Goal: Check status

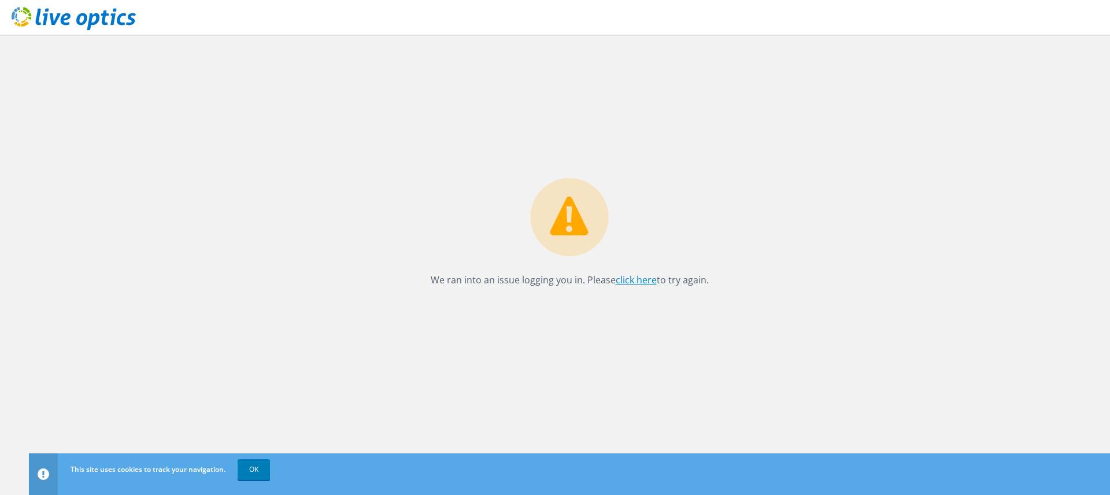
click at [637, 285] on link "click here" at bounding box center [636, 279] width 41 height 13
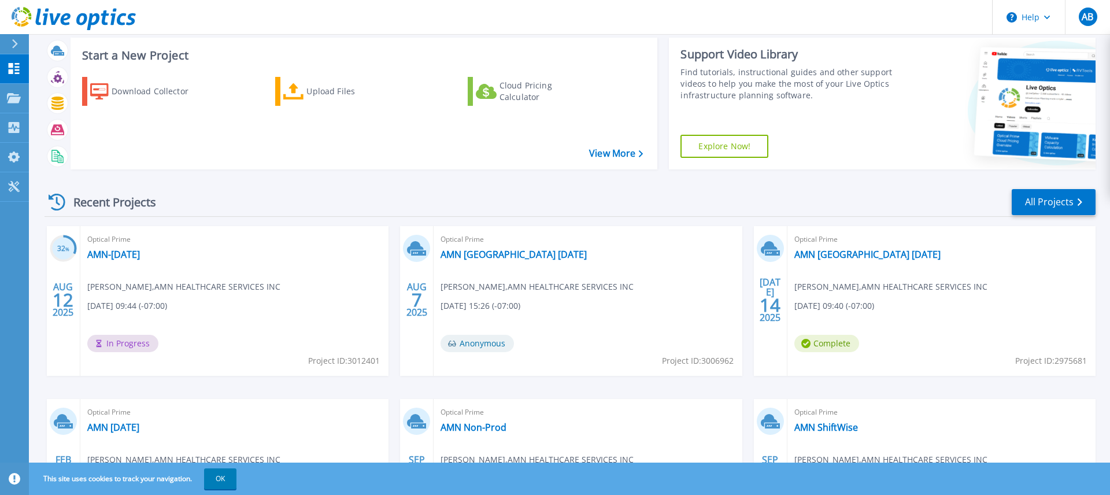
scroll to position [35, 0]
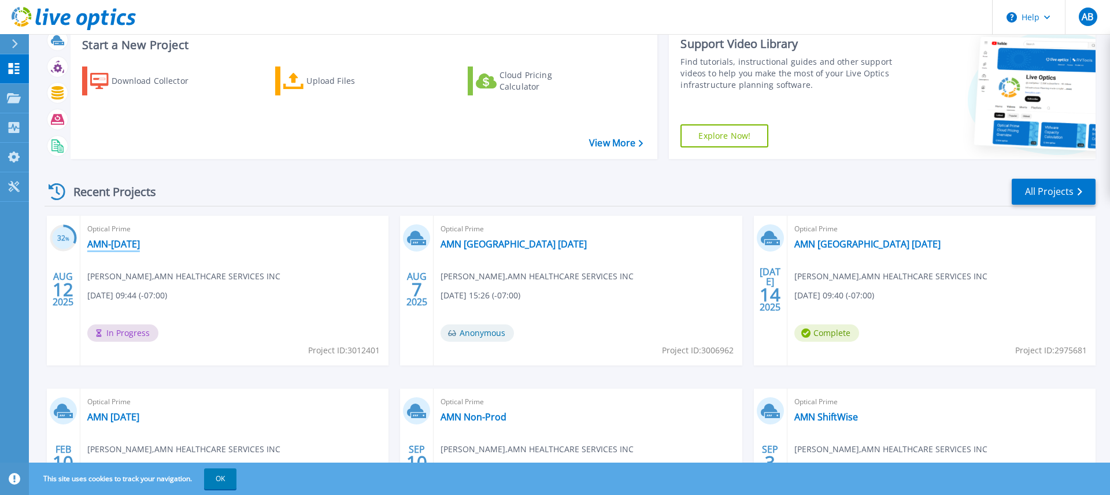
click at [140, 243] on link "AMN-[DATE]" at bounding box center [113, 244] width 53 height 12
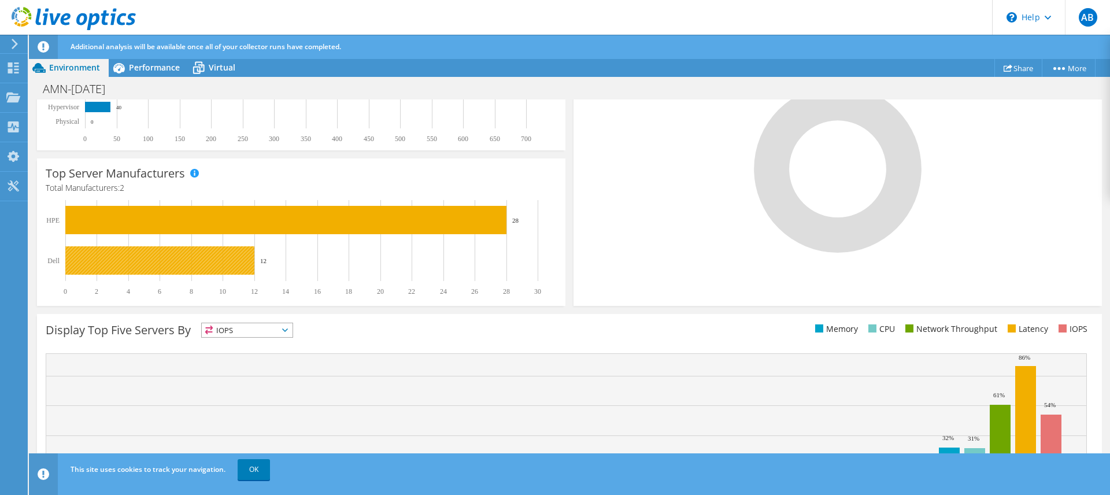
scroll to position [344, 0]
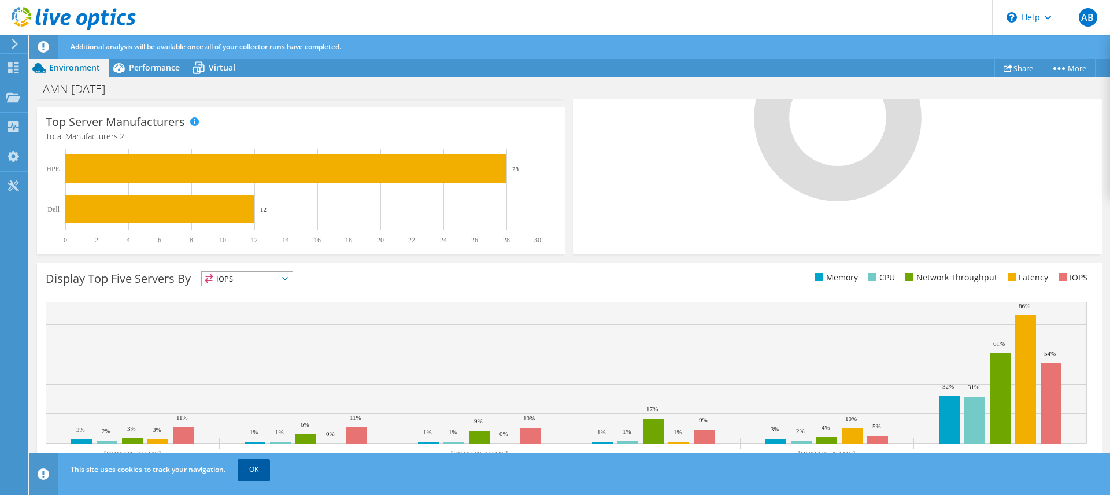
click at [249, 472] on link "OK" at bounding box center [254, 469] width 32 height 21
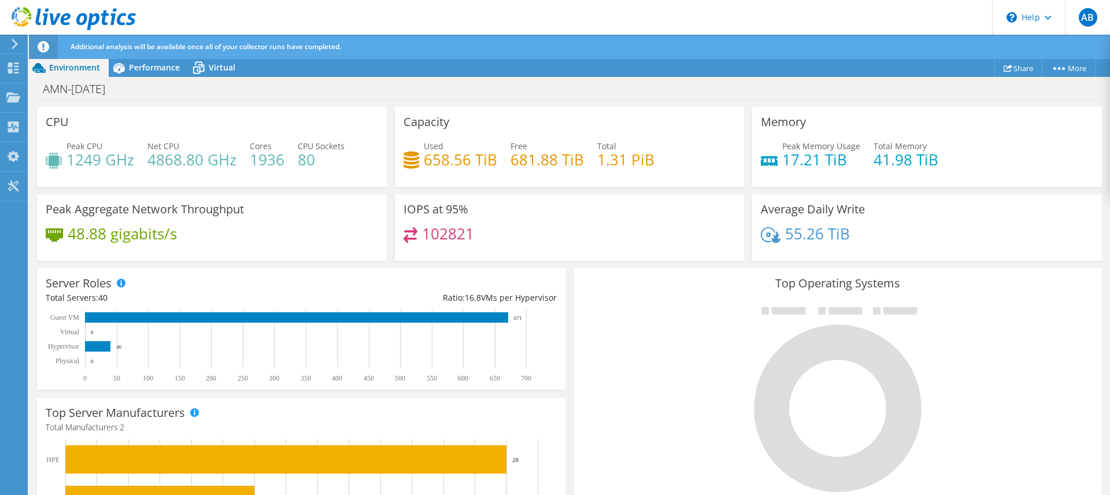
scroll to position [0, 0]
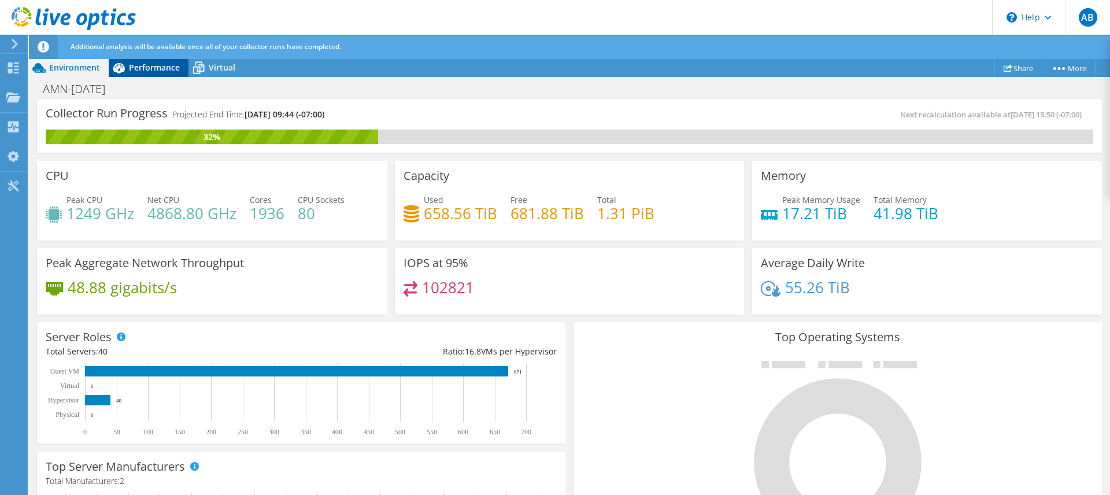
click at [152, 66] on span "Performance" at bounding box center [154, 67] width 51 height 11
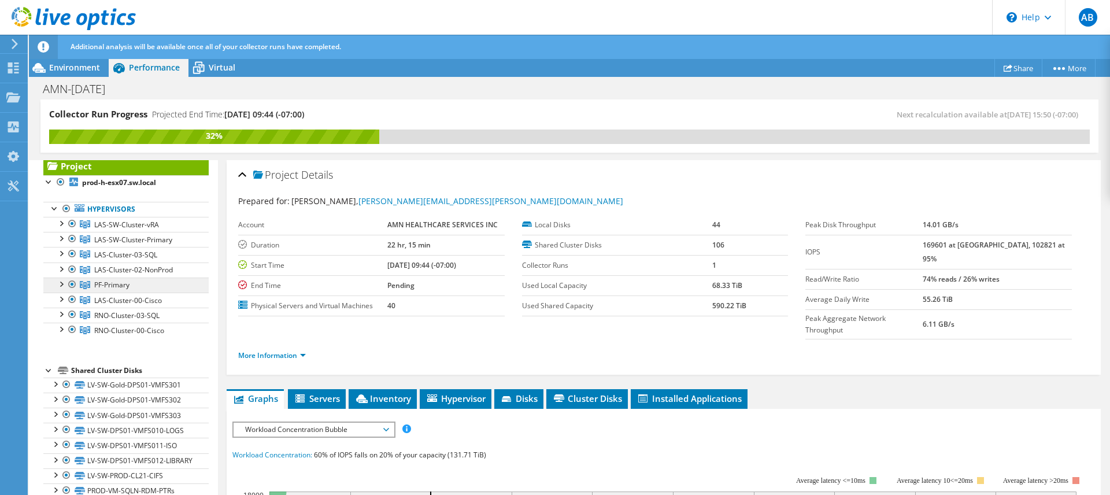
scroll to position [32, 0]
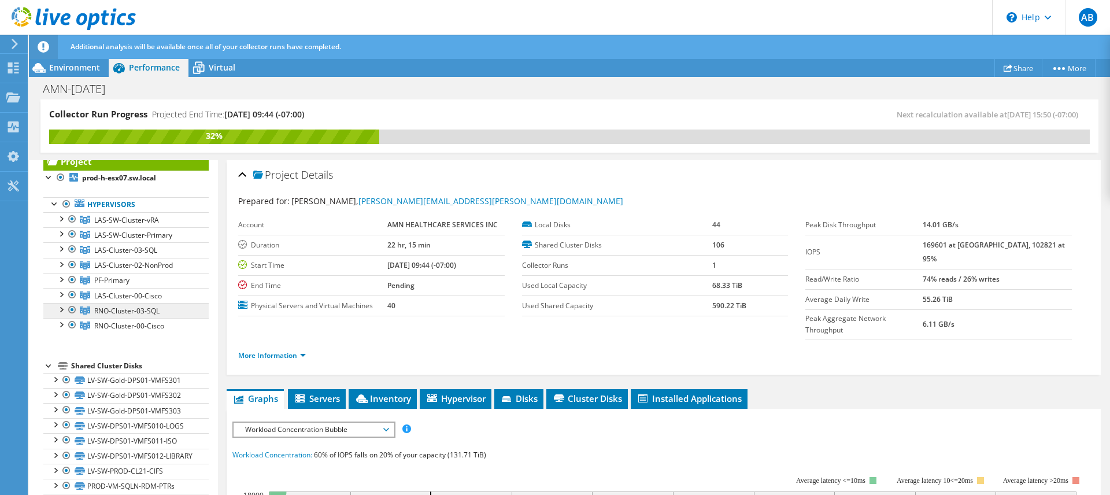
click at [110, 225] on span "RNO-Cluster-03-SQL" at bounding box center [126, 220] width 65 height 10
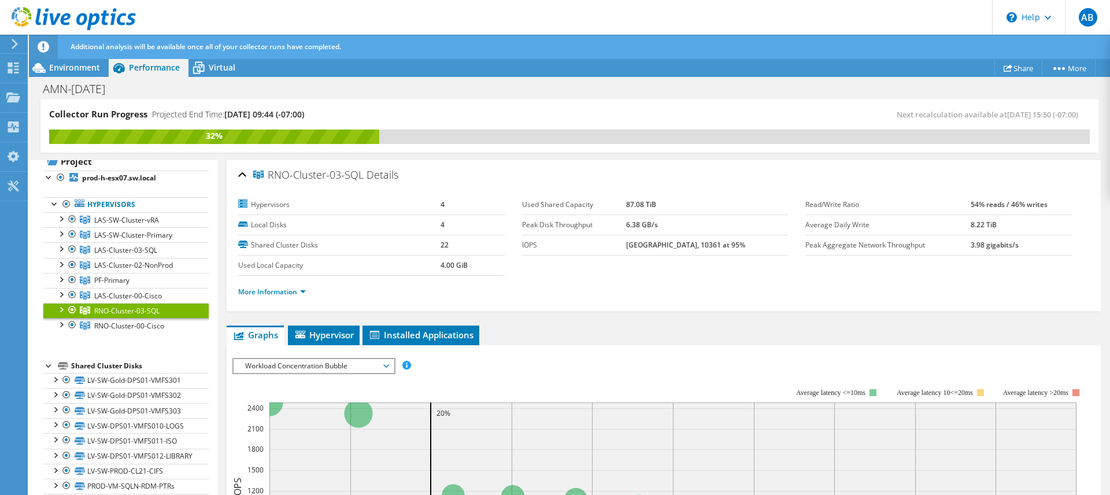
click at [61, 309] on div at bounding box center [61, 309] width 12 height 12
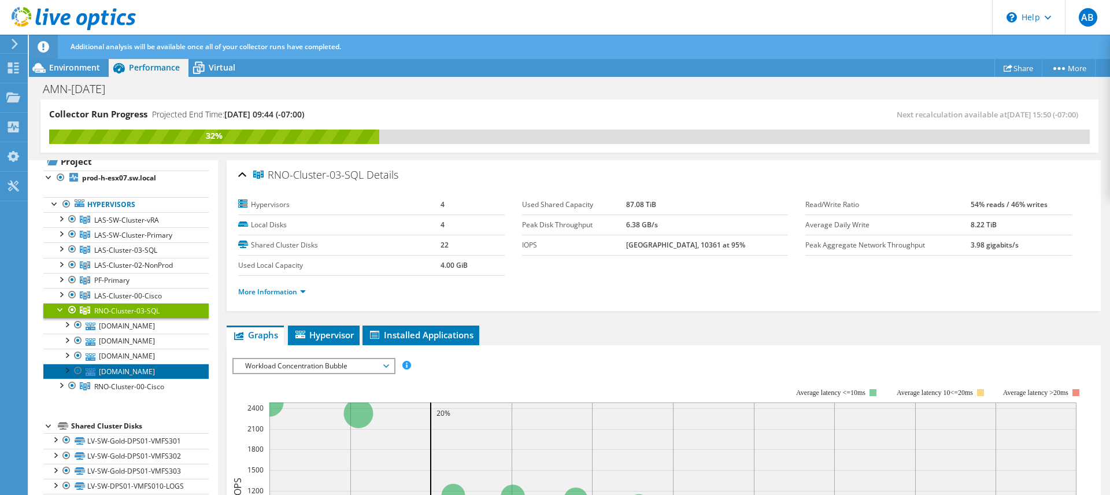
click at [109, 370] on link "[DOMAIN_NAME]" at bounding box center [125, 371] width 165 height 15
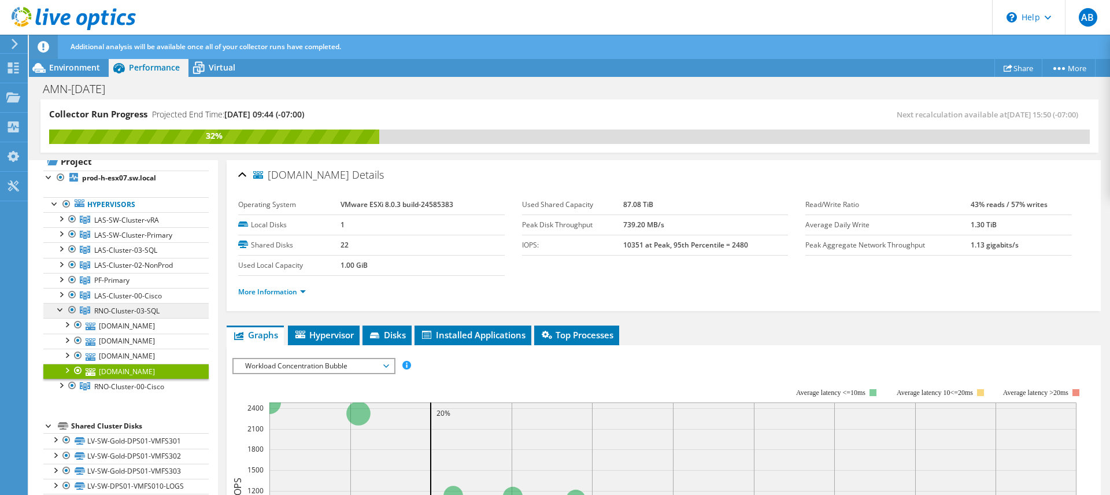
click at [117, 225] on span "RNO-Cluster-03-SQL" at bounding box center [126, 220] width 65 height 10
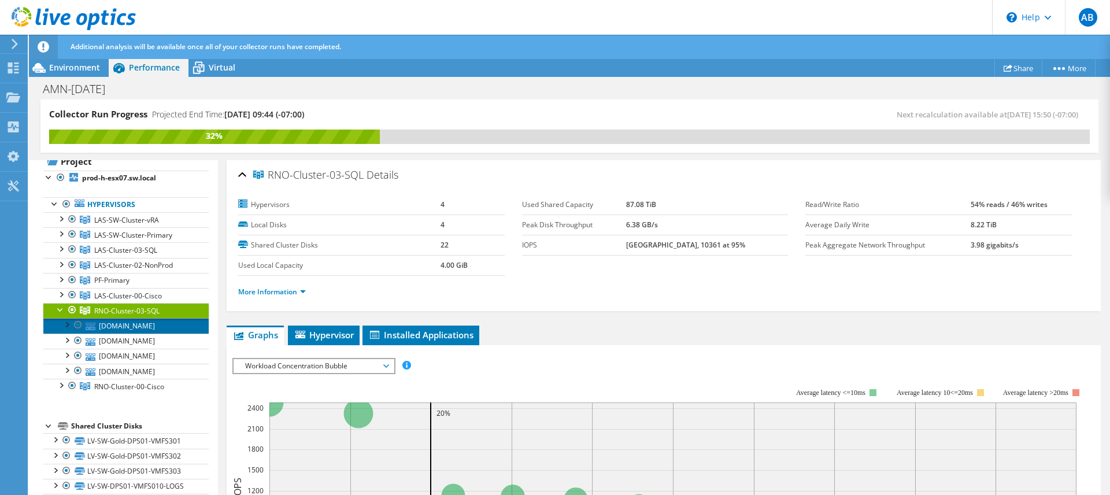
click at [141, 325] on link "[DOMAIN_NAME]" at bounding box center [125, 325] width 165 height 15
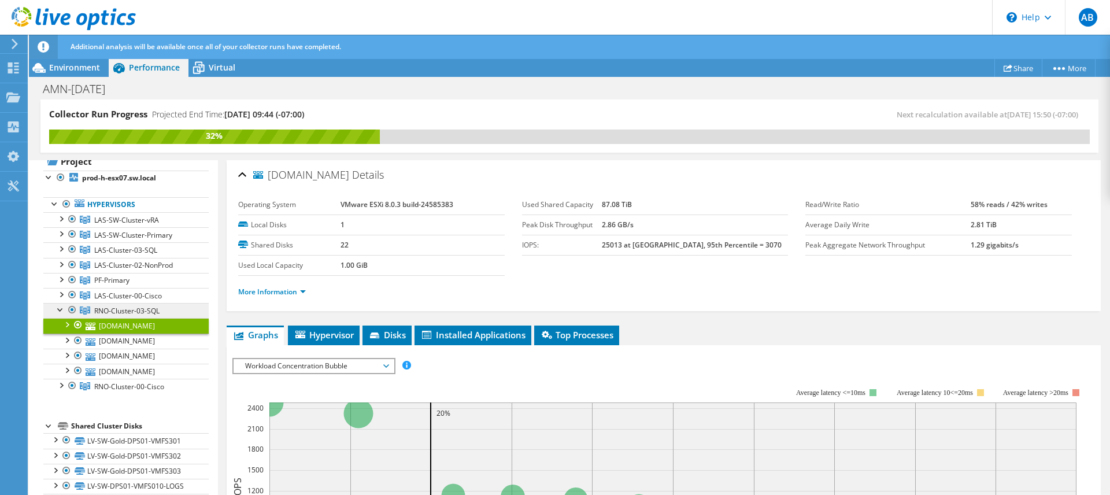
click at [110, 225] on span "RNO-Cluster-03-SQL" at bounding box center [126, 220] width 65 height 10
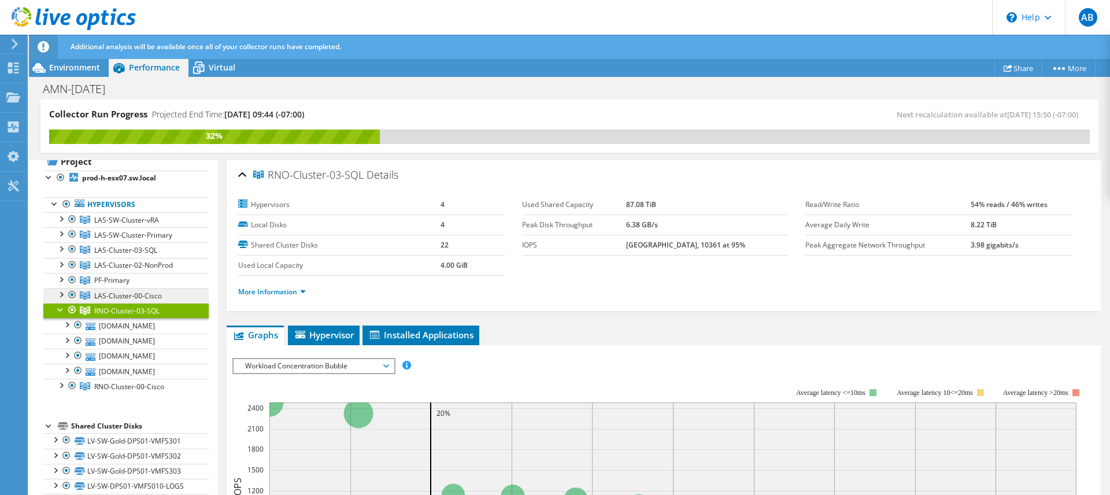
click at [125, 225] on span "LAS-Cluster-00-Cisco" at bounding box center [126, 220] width 65 height 10
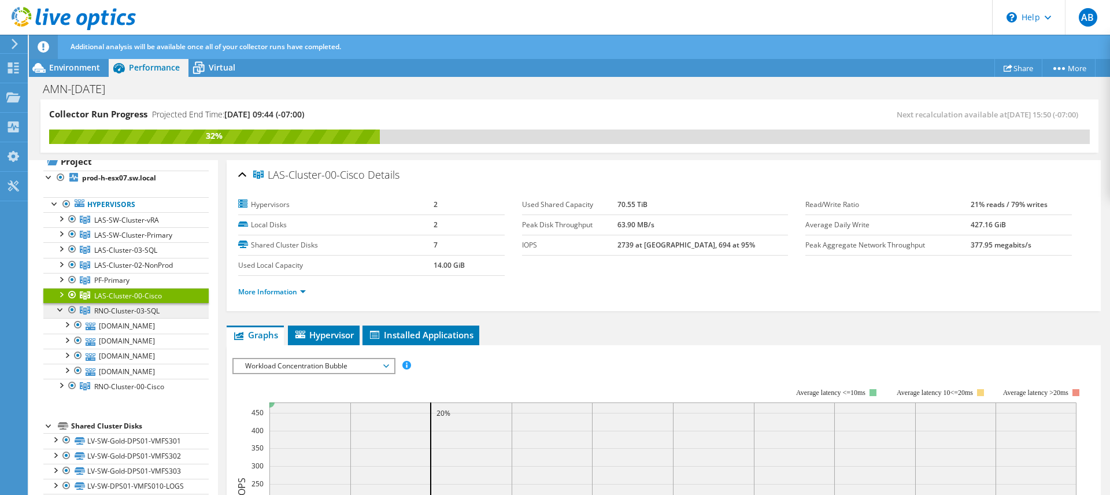
click at [139, 225] on span "RNO-Cluster-03-SQL" at bounding box center [126, 220] width 65 height 10
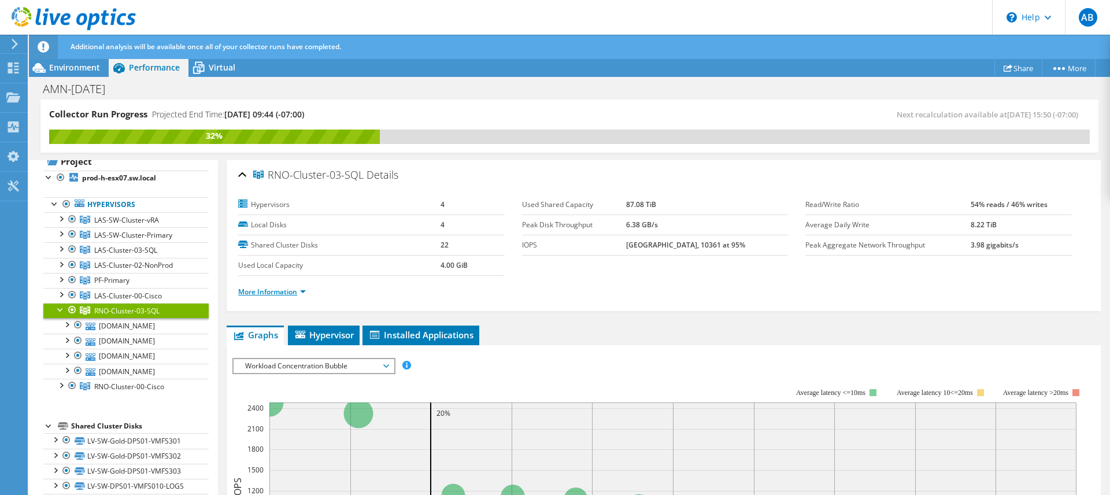
click at [302, 291] on link "More Information" at bounding box center [272, 292] width 68 height 10
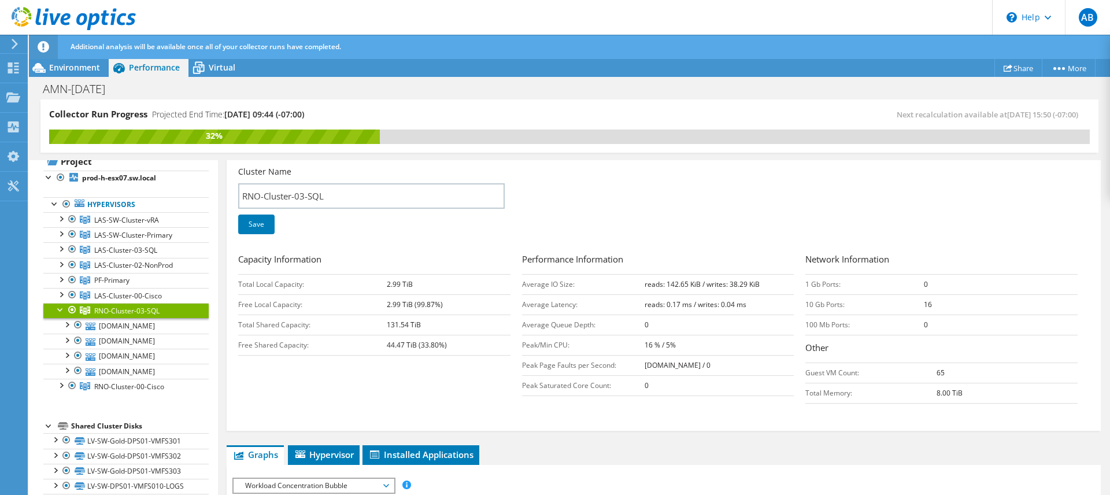
scroll to position [153, 0]
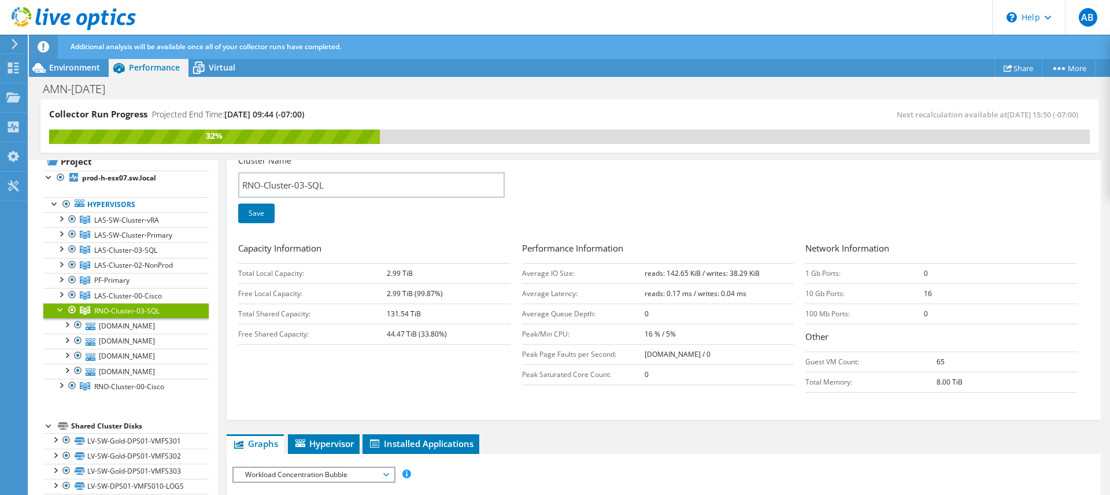
click at [342, 352] on div "Capacity Information Total Local Capacity: 2.99 TiB Free Local Capacity: 2.99 T…" at bounding box center [663, 320] width 851 height 157
drag, startPoint x: 388, startPoint y: 334, endPoint x: 446, endPoint y: 337, distance: 57.3
click at [448, 334] on td "44.47 TiB (33.80%)" at bounding box center [449, 334] width 124 height 20
click at [406, 352] on div "Capacity Information Total Local Capacity: 2.99 TiB Free Local Capacity: 2.99 T…" at bounding box center [663, 320] width 851 height 157
drag, startPoint x: 453, startPoint y: 333, endPoint x: 386, endPoint y: 332, distance: 67.1
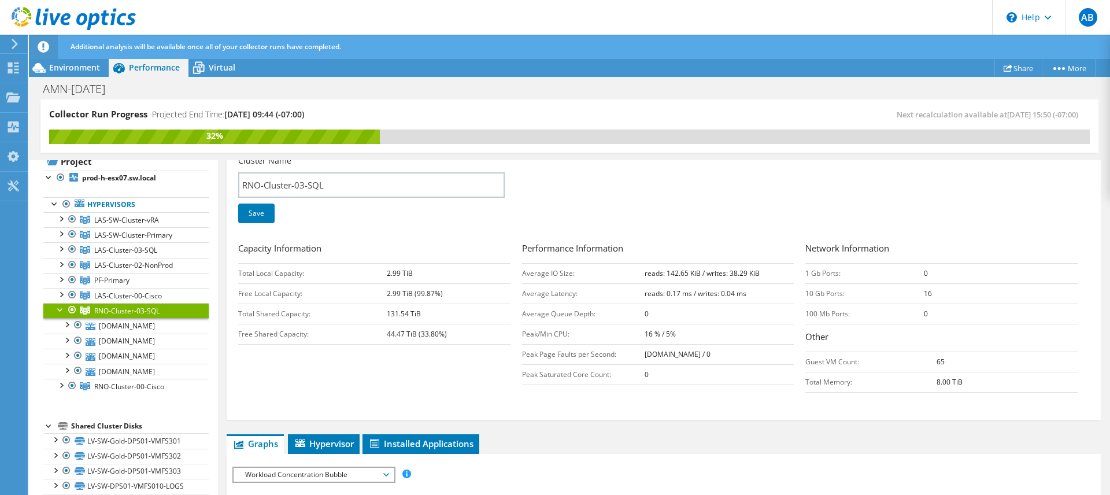
click at [386, 332] on tr "Free Shared Capacity: 44.47 TiB (33.80%)" at bounding box center [374, 334] width 272 height 20
click at [362, 356] on div "Capacity Information Total Local Capacity: 2.99 TiB Free Local Capacity: 2.99 T…" at bounding box center [663, 320] width 851 height 157
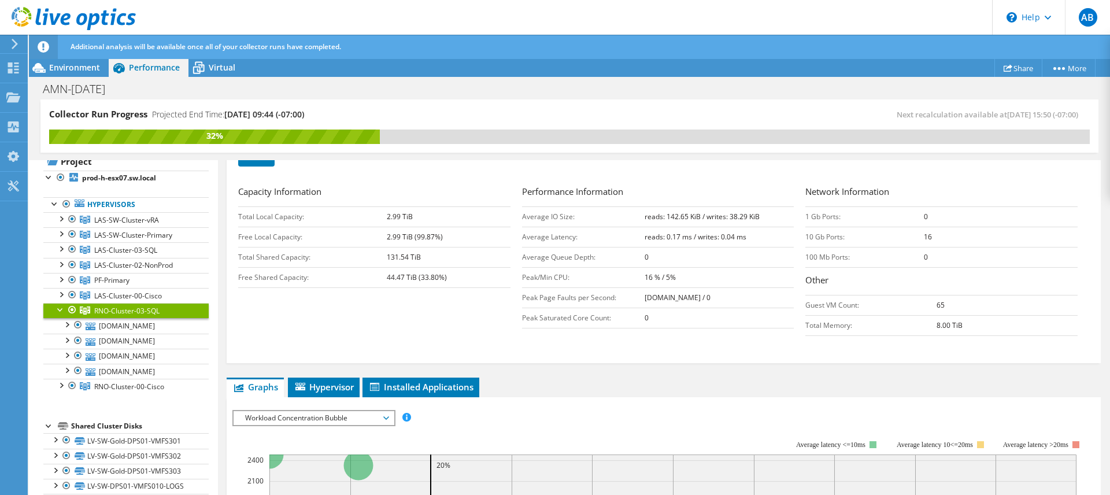
scroll to position [198, 0]
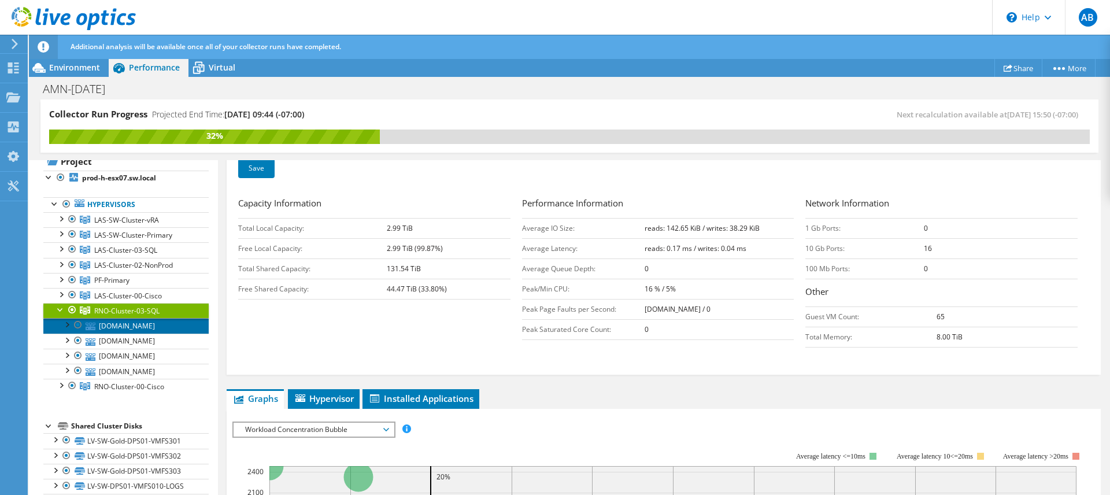
click at [130, 323] on link "[DOMAIN_NAME]" at bounding box center [125, 325] width 165 height 15
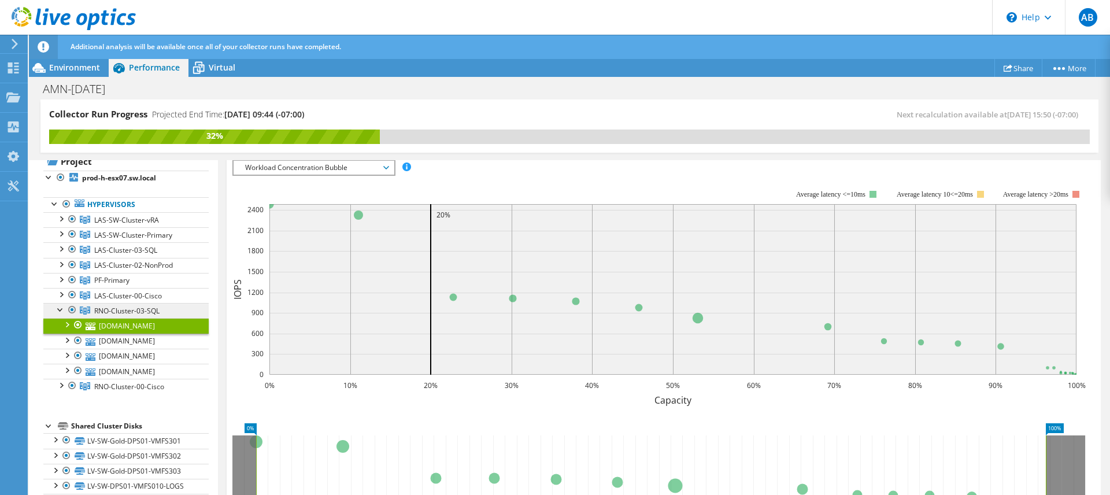
scroll to position [196, 0]
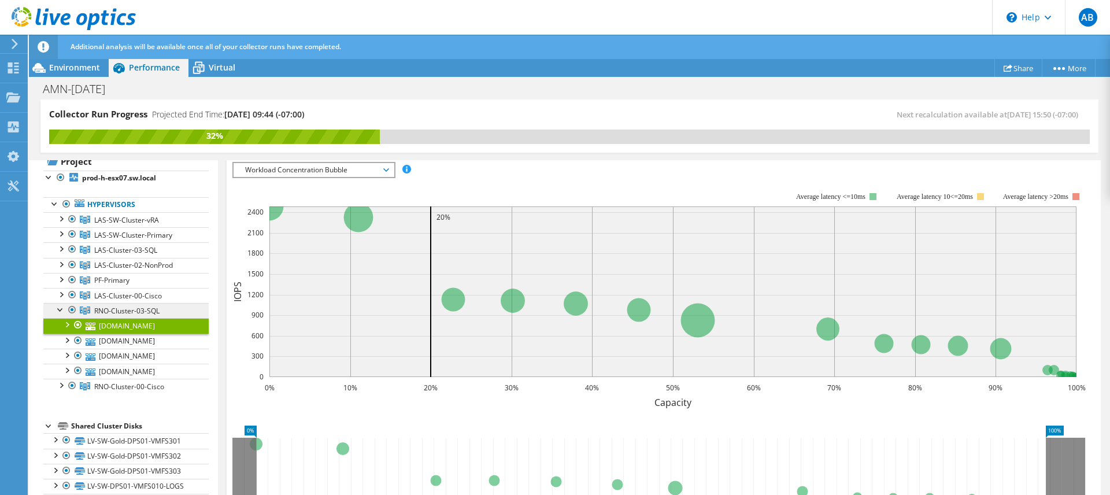
click at [142, 225] on span "RNO-Cluster-03-SQL" at bounding box center [126, 220] width 65 height 10
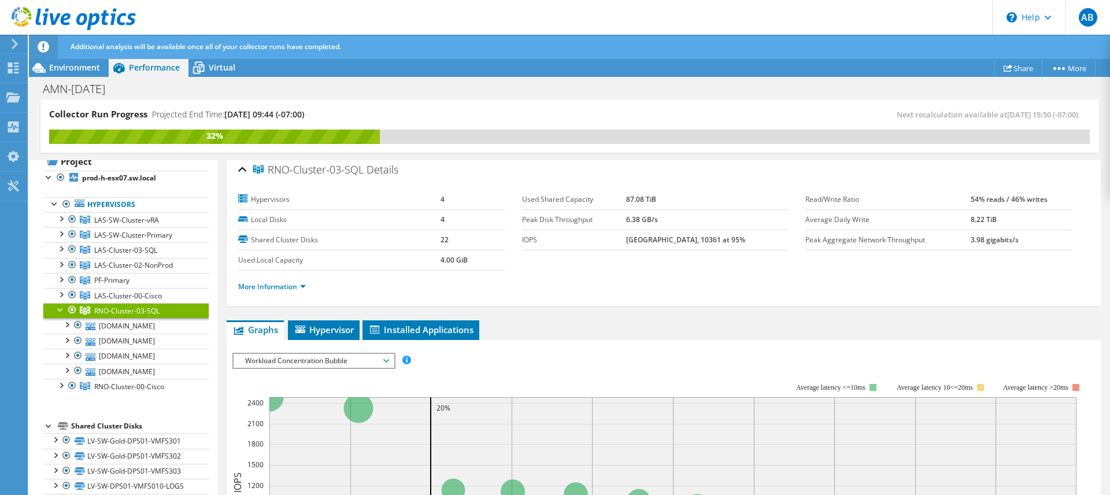
scroll to position [0, 0]
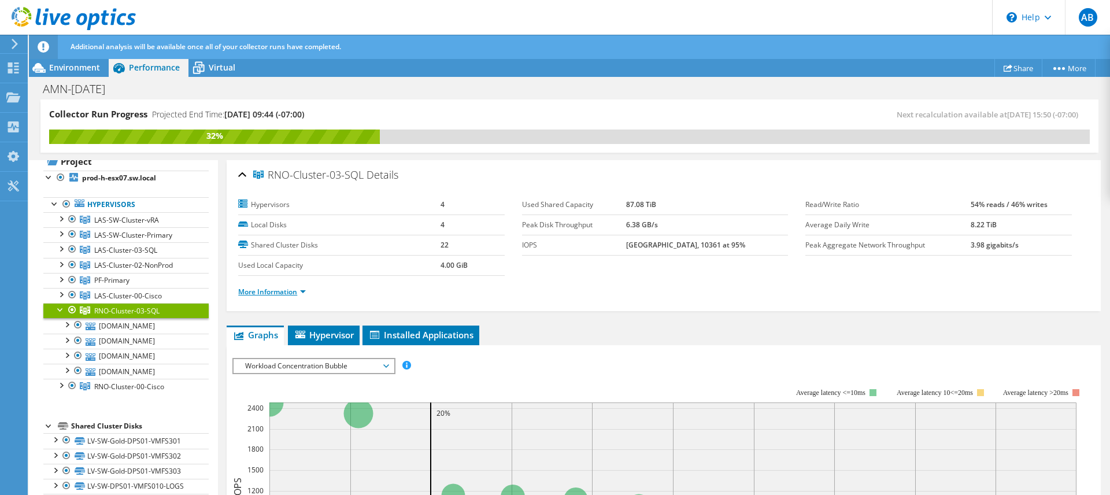
click at [300, 294] on link "More Information" at bounding box center [272, 292] width 68 height 10
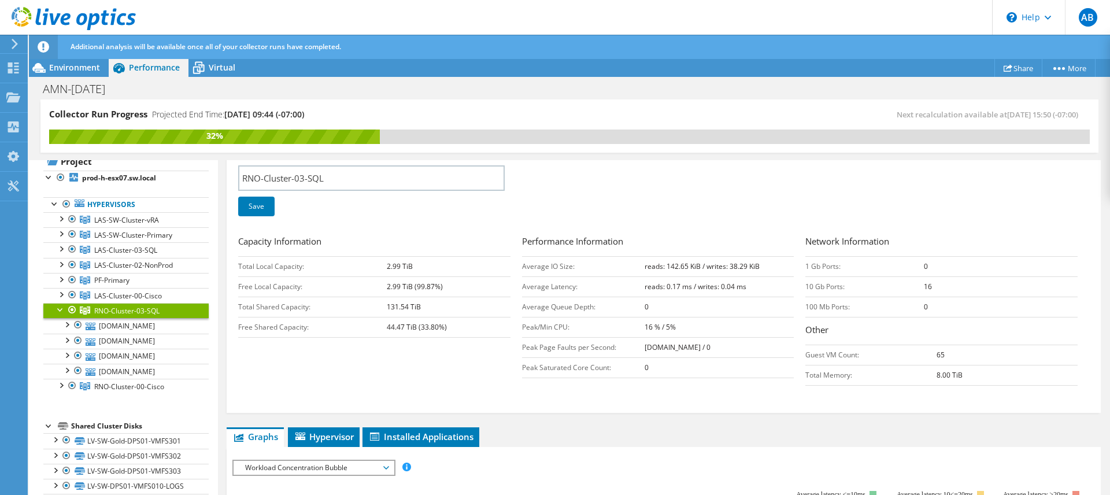
scroll to position [163, 0]
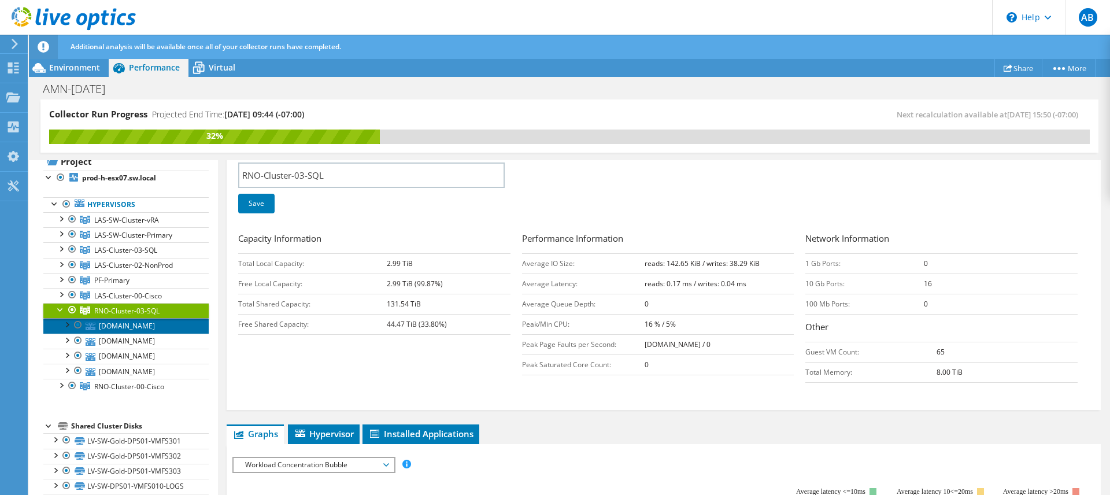
click at [140, 324] on link "[DOMAIN_NAME]" at bounding box center [125, 325] width 165 height 15
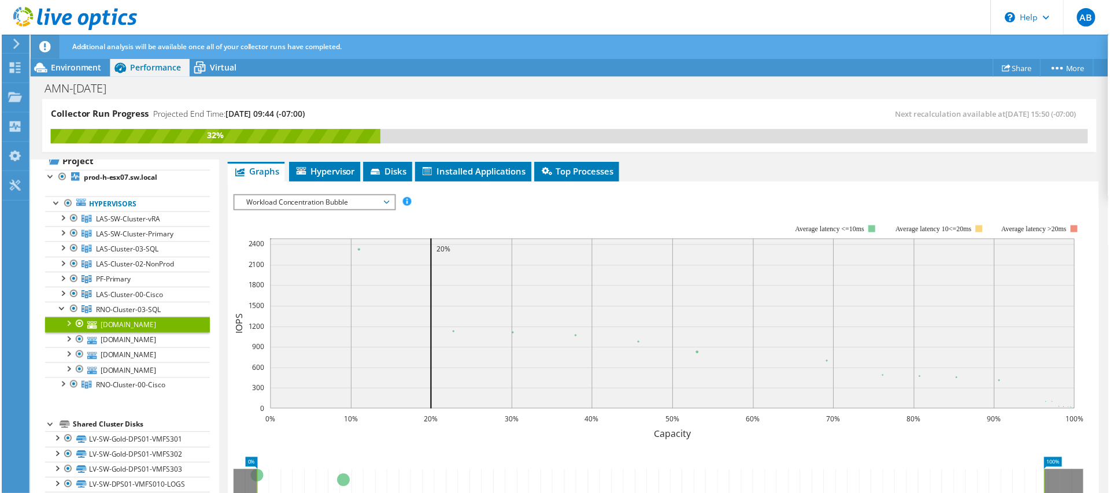
scroll to position [161, 0]
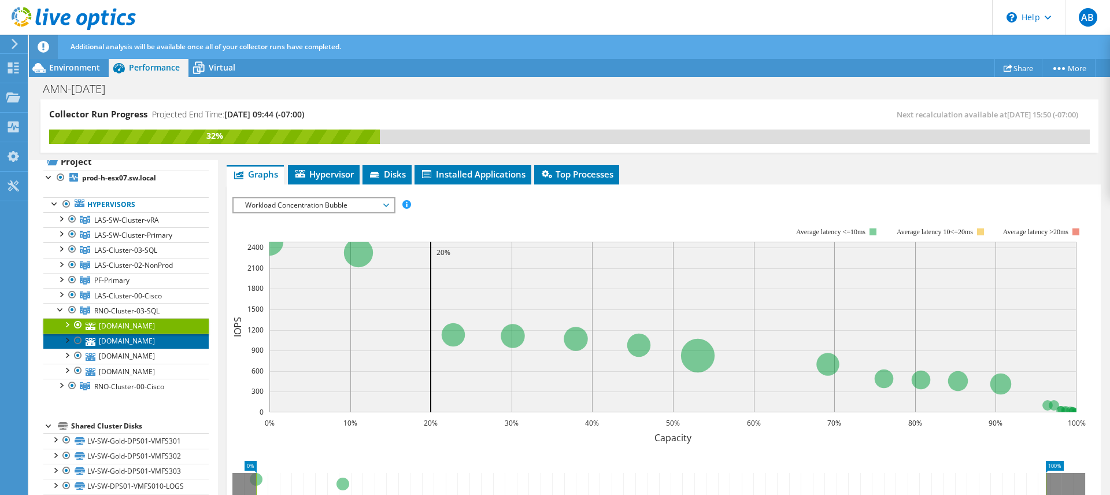
click at [131, 337] on link "[DOMAIN_NAME]" at bounding box center [125, 340] width 165 height 15
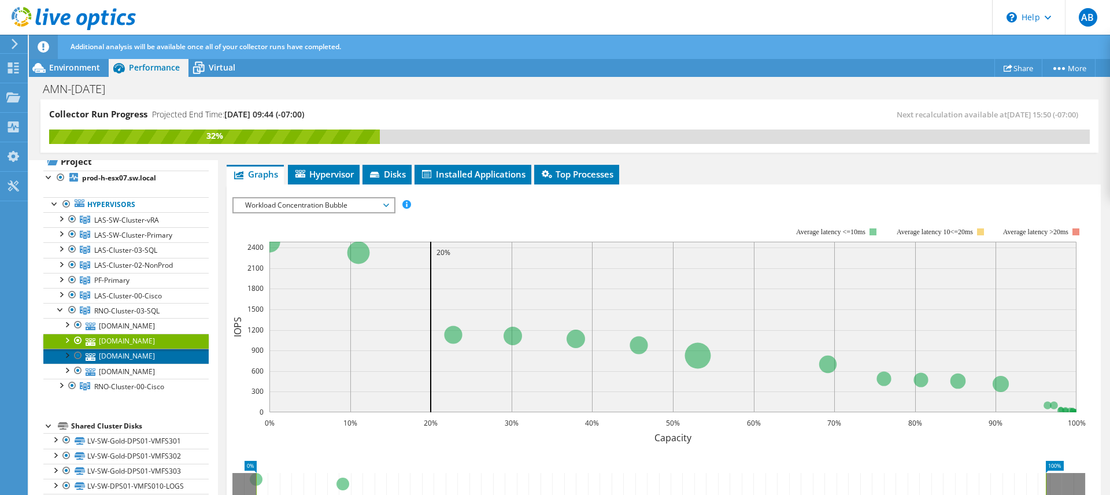
click at [127, 353] on link "[DOMAIN_NAME]" at bounding box center [125, 356] width 165 height 15
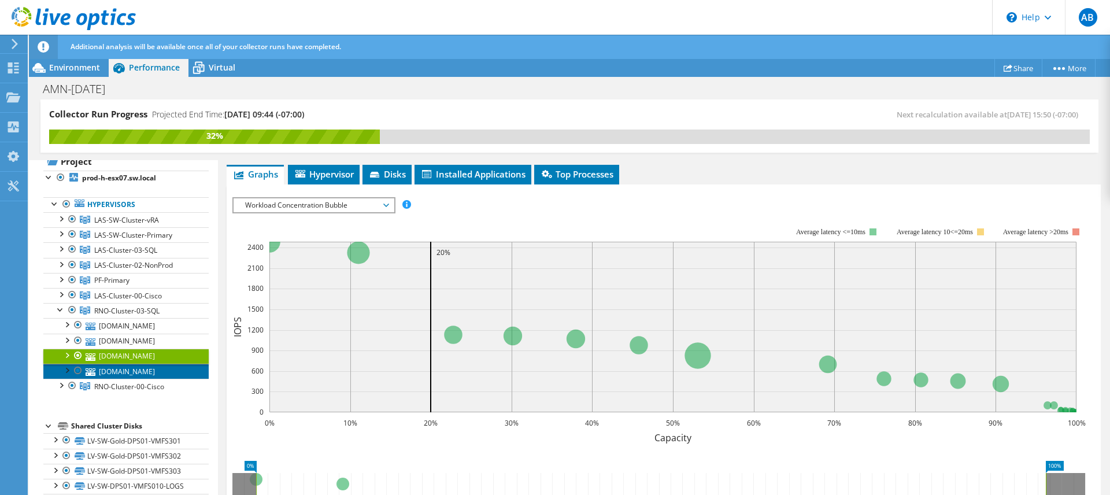
click at [127, 367] on link "[DOMAIN_NAME]" at bounding box center [125, 371] width 165 height 15
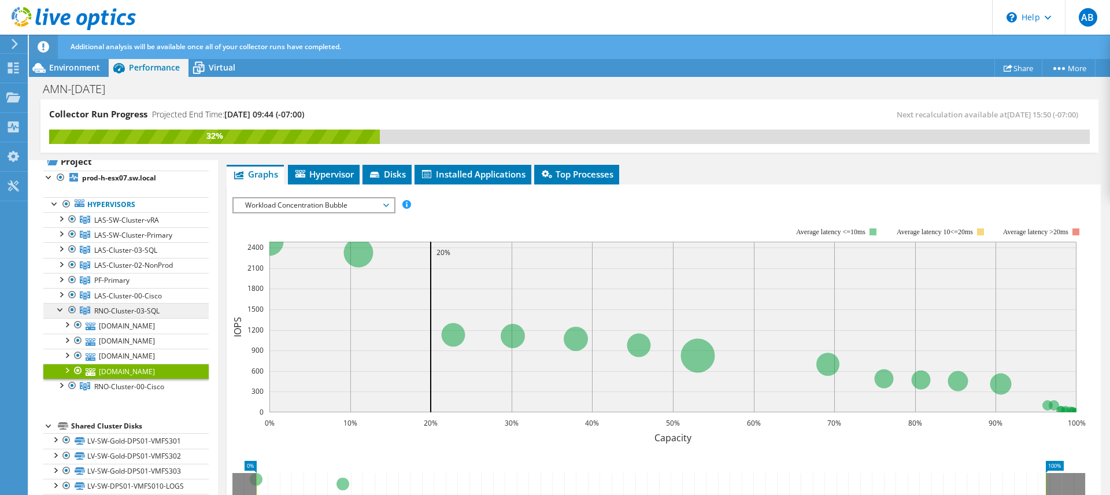
click at [131, 225] on span "RNO-Cluster-03-SQL" at bounding box center [126, 220] width 65 height 10
